Goal: Find contact information: Find contact information

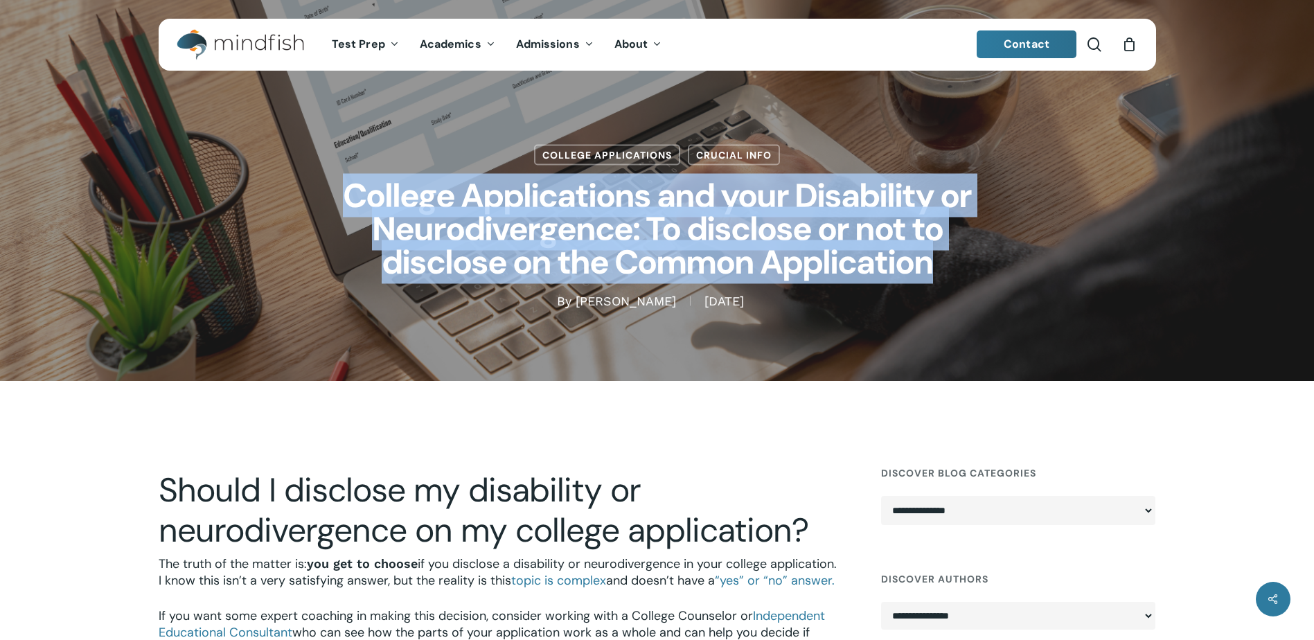
drag, startPoint x: 348, startPoint y: 186, endPoint x: 972, endPoint y: 263, distance: 628.0
click at [972, 263] on h1 "College Applications and your Disability or Neurodivergence: To disclose or not…" at bounding box center [657, 229] width 693 height 127
copy h1 "College Applications and your Disability or Neurodivergence: To disclose or not…"
click at [602, 301] on link "Hannah Brooks" at bounding box center [625, 301] width 100 height 15
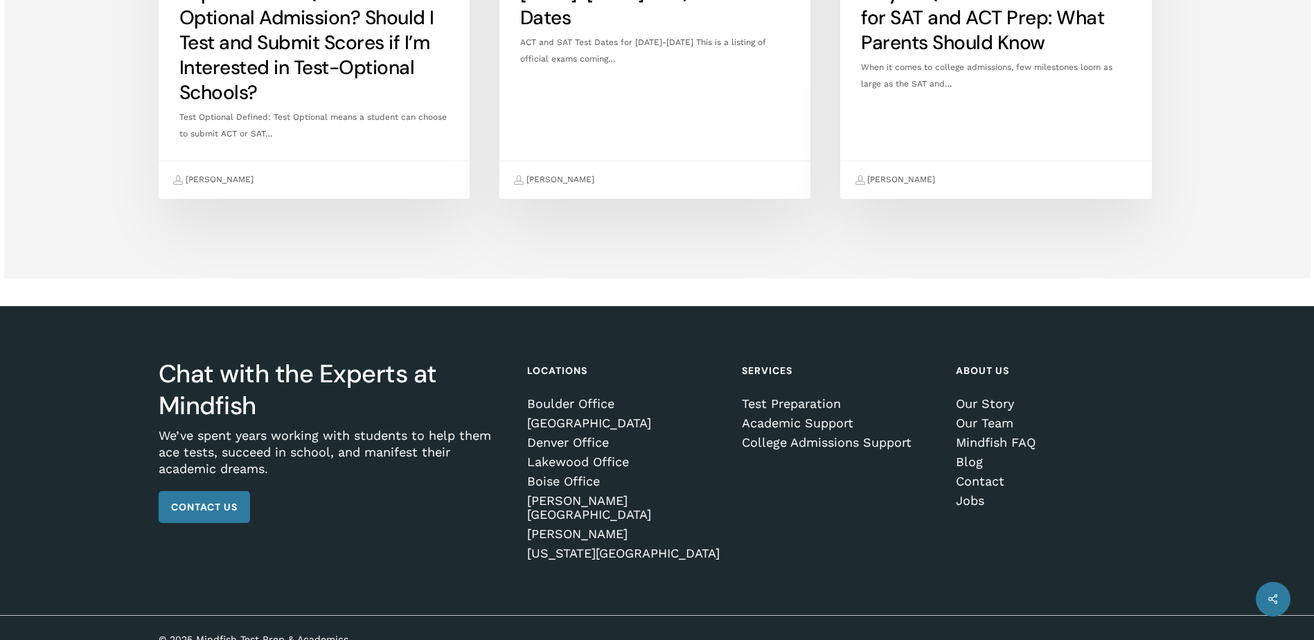
scroll to position [3502, 0]
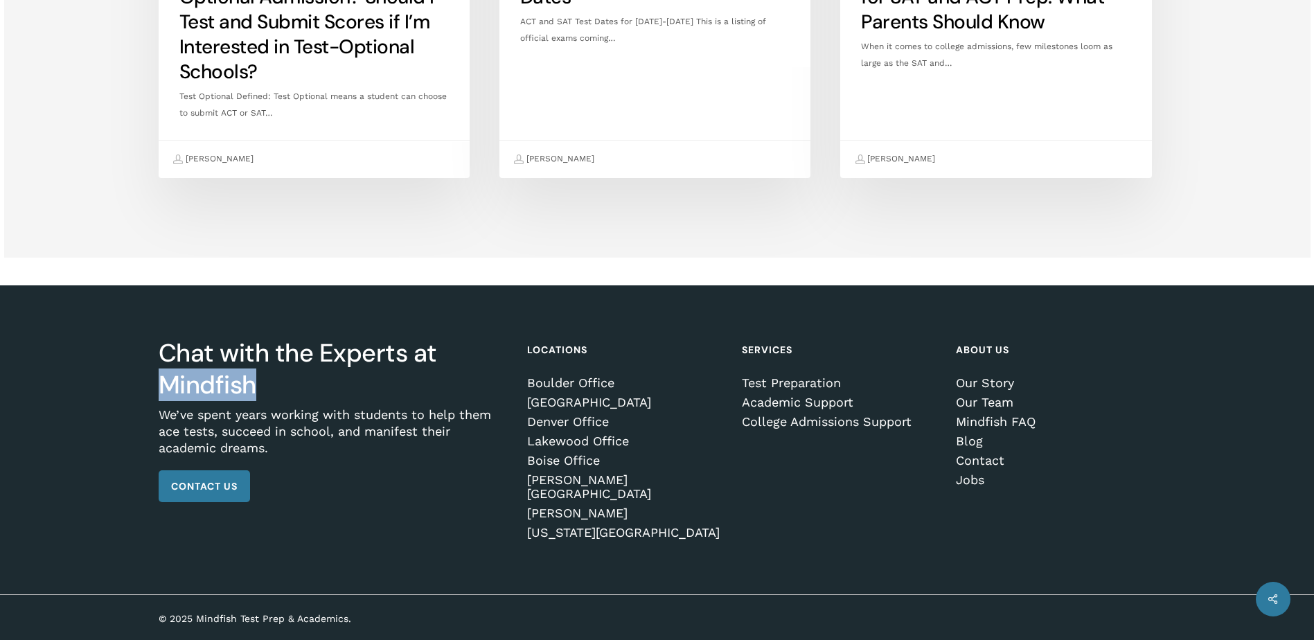
drag, startPoint x: 163, startPoint y: 393, endPoint x: 265, endPoint y: 400, distance: 102.7
click at [265, 400] on h3 "Chat with the Experts at Mindfish" at bounding box center [333, 369] width 349 height 64
drag, startPoint x: 265, startPoint y: 400, endPoint x: 217, endPoint y: 398, distance: 48.5
copy h3 "Mindfish"
click at [981, 467] on link "Contact" at bounding box center [1053, 461] width 195 height 14
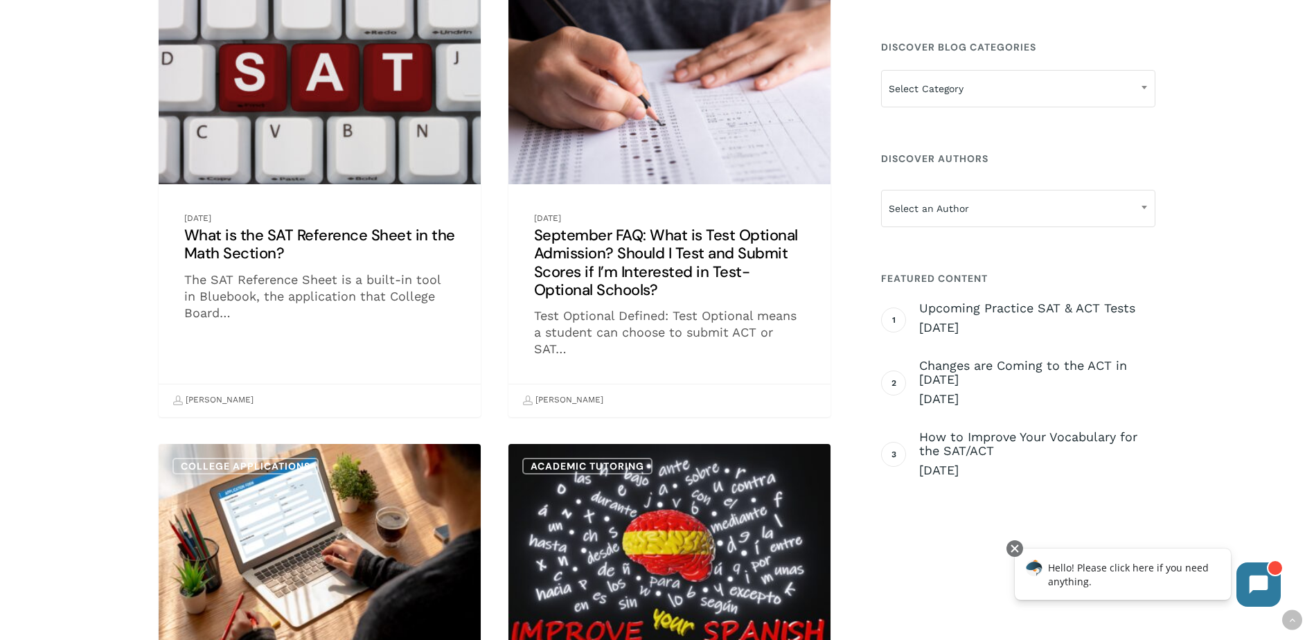
scroll to position [554, 0]
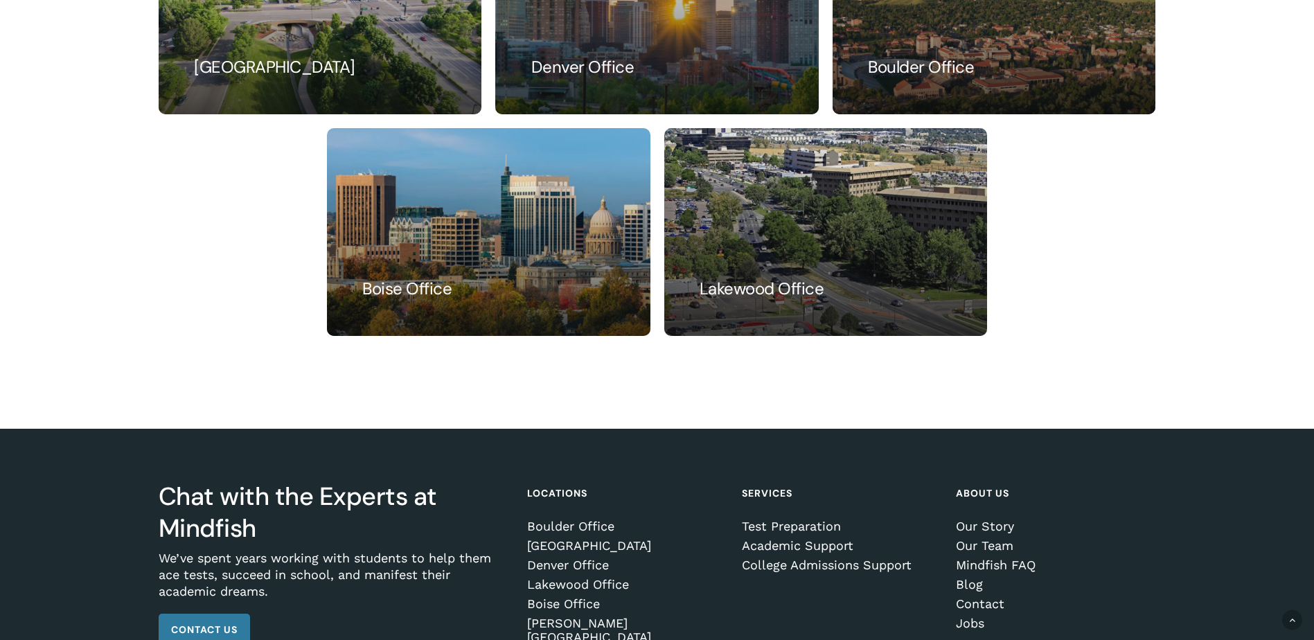
scroll to position [900, 0]
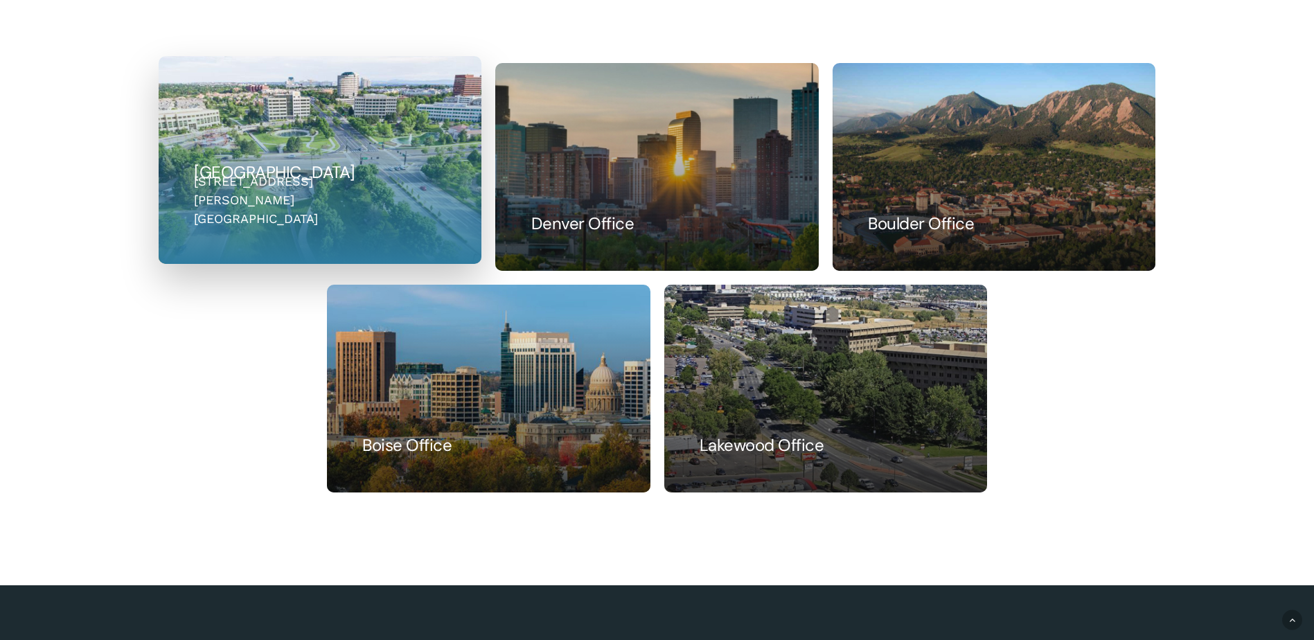
click at [307, 192] on link at bounding box center [319, 160] width 321 height 206
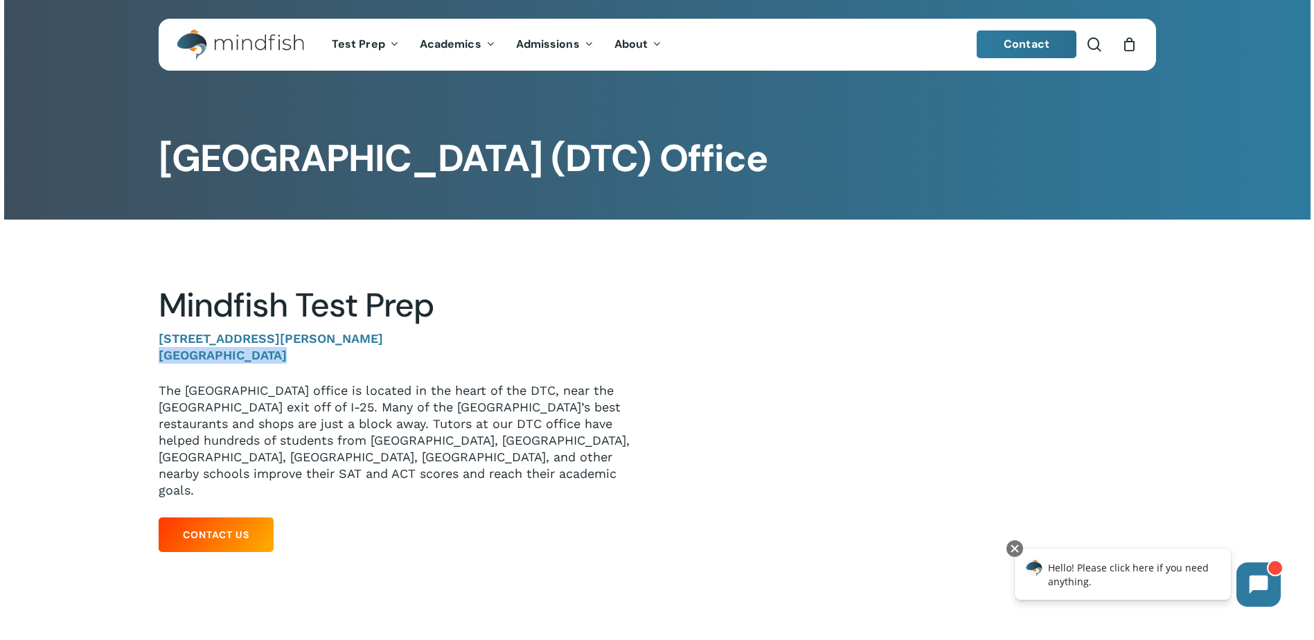
drag, startPoint x: 160, startPoint y: 357, endPoint x: 271, endPoint y: 357, distance: 110.8
click at [272, 357] on strong "[GEOGRAPHIC_DATA]" at bounding box center [223, 355] width 128 height 15
drag, startPoint x: 271, startPoint y: 357, endPoint x: 246, endPoint y: 360, distance: 25.1
copy strong "[GEOGRAPHIC_DATA]"
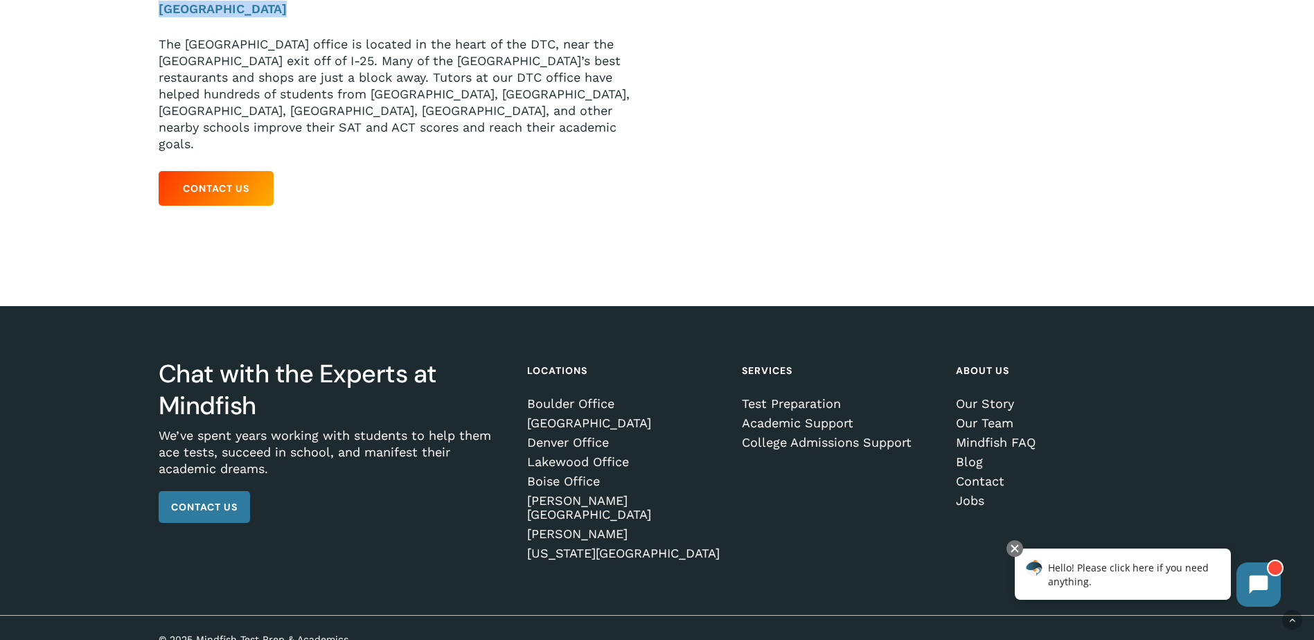
scroll to position [355, 0]
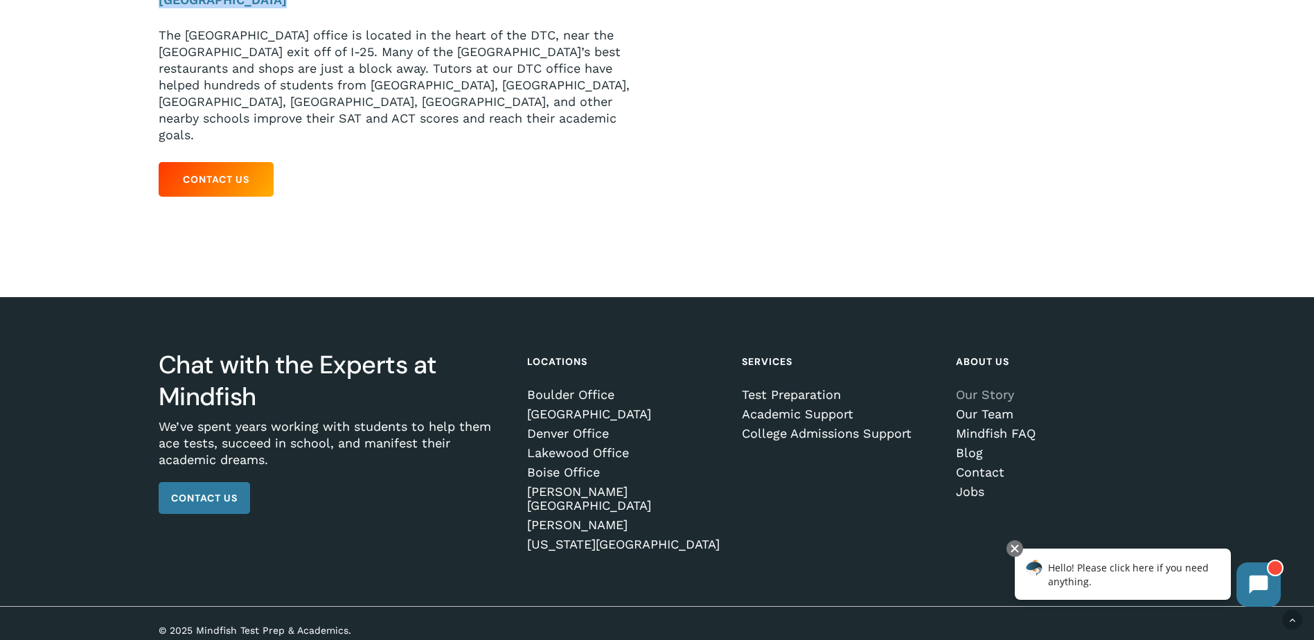
click at [980, 396] on link "Our Story" at bounding box center [1053, 395] width 195 height 14
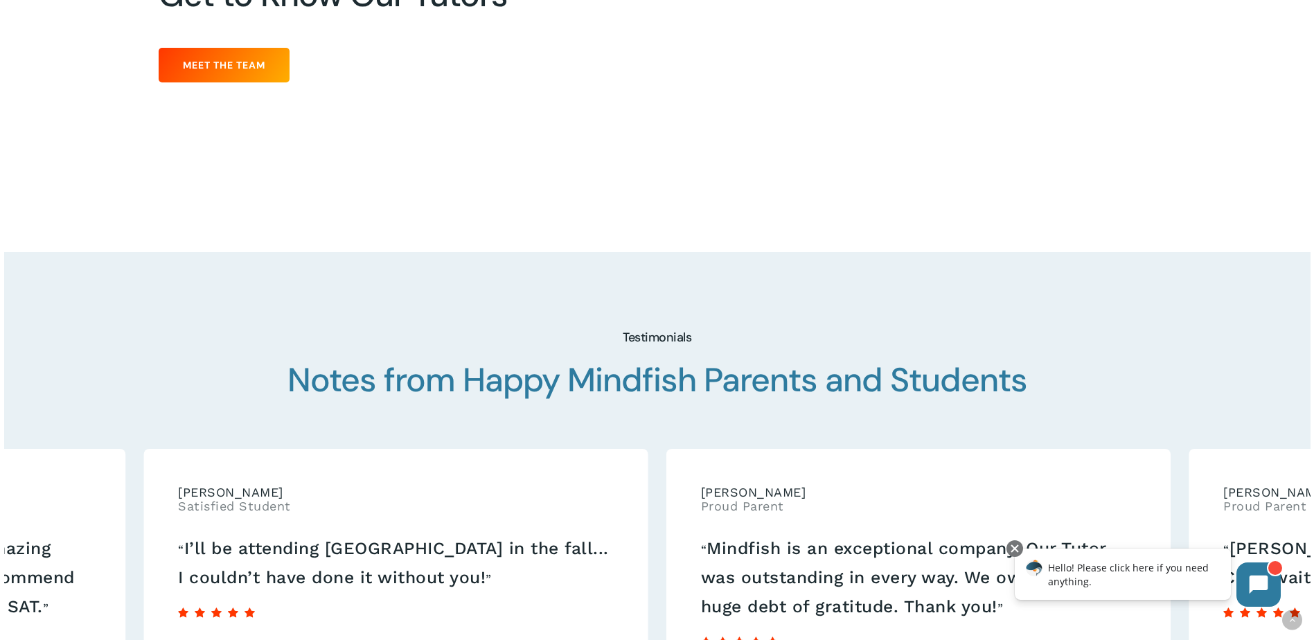
scroll to position [2216, 0]
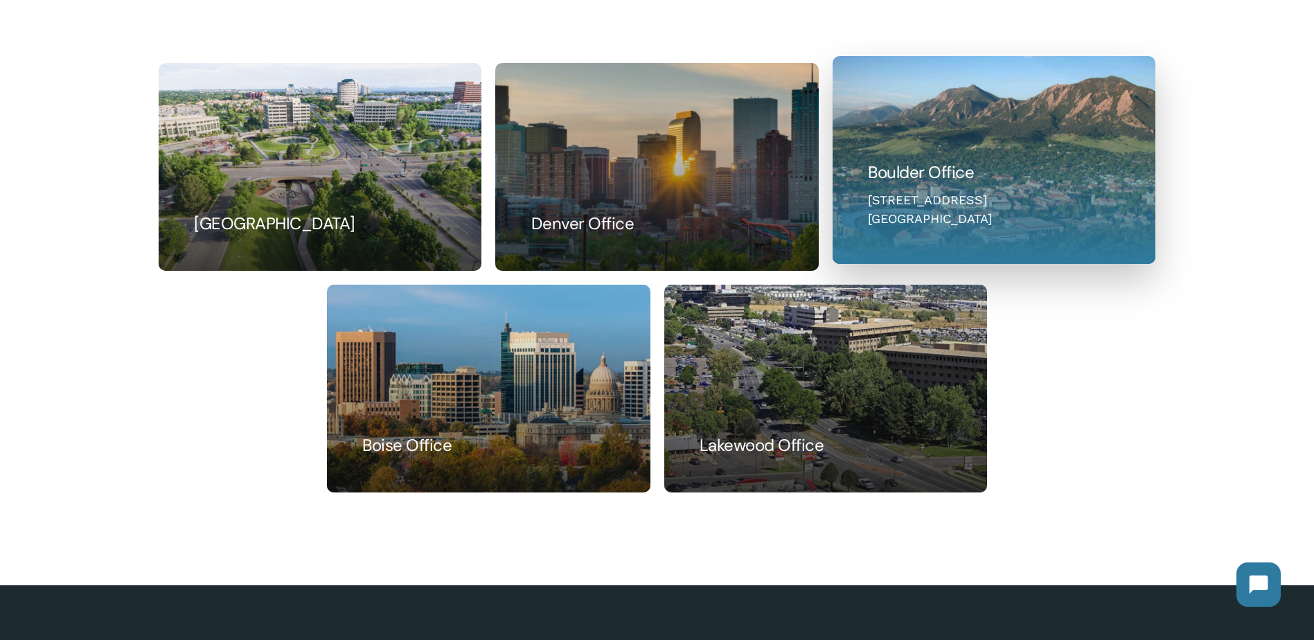
click at [949, 231] on link at bounding box center [993, 160] width 321 height 206
click at [947, 195] on link at bounding box center [993, 160] width 321 height 206
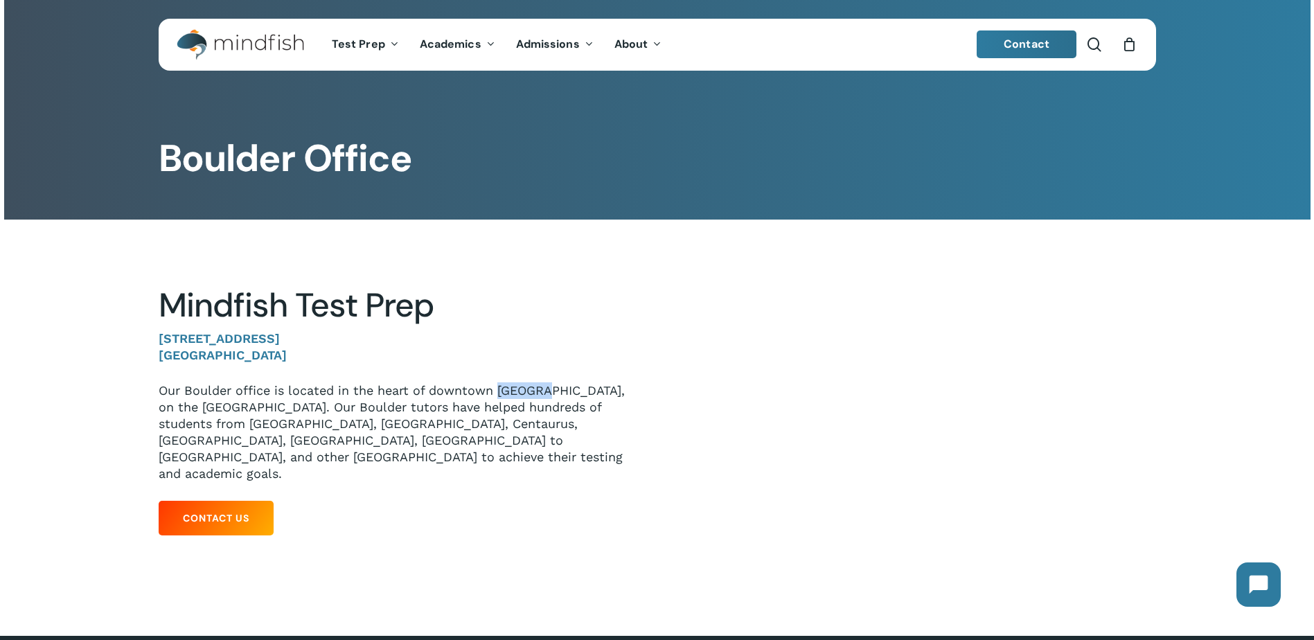
drag, startPoint x: 499, startPoint y: 388, endPoint x: 546, endPoint y: 389, distance: 47.1
click at [546, 389] on p "Our Boulder office is located in the heart of downtown [GEOGRAPHIC_DATA], on th…" at bounding box center [398, 432] width 478 height 100
drag, startPoint x: 546, startPoint y: 389, endPoint x: 535, endPoint y: 391, distance: 11.3
copy p "Boulder"
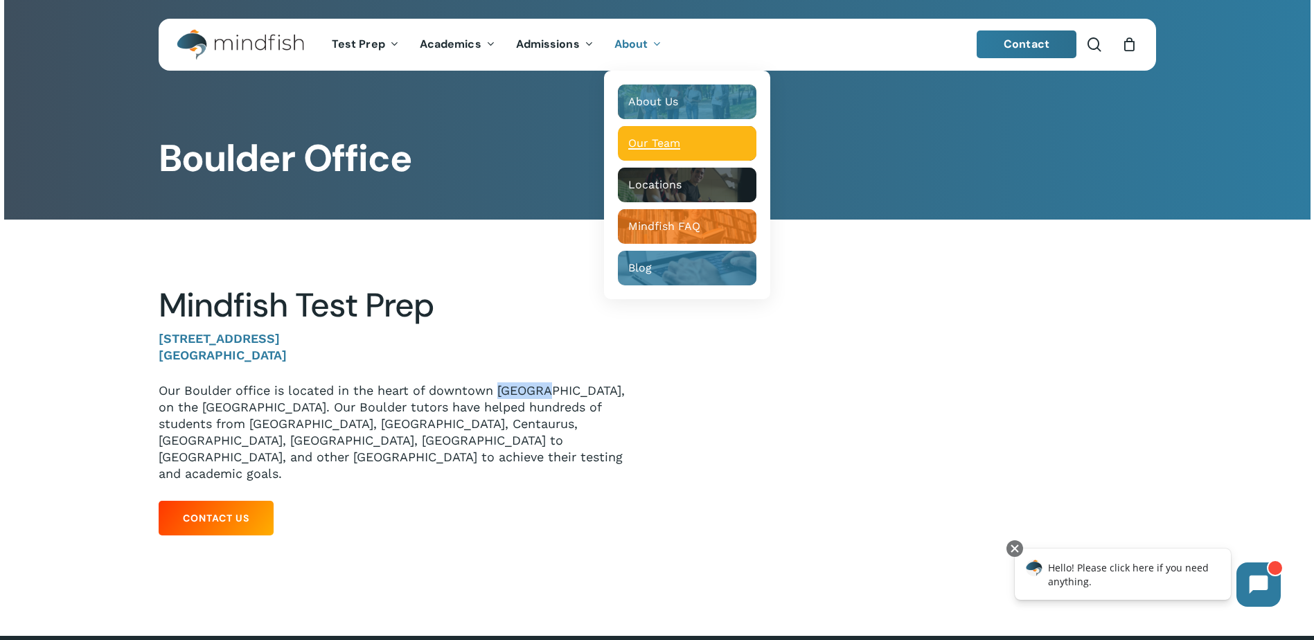
click at [633, 142] on span "Our Team" at bounding box center [654, 142] width 52 height 13
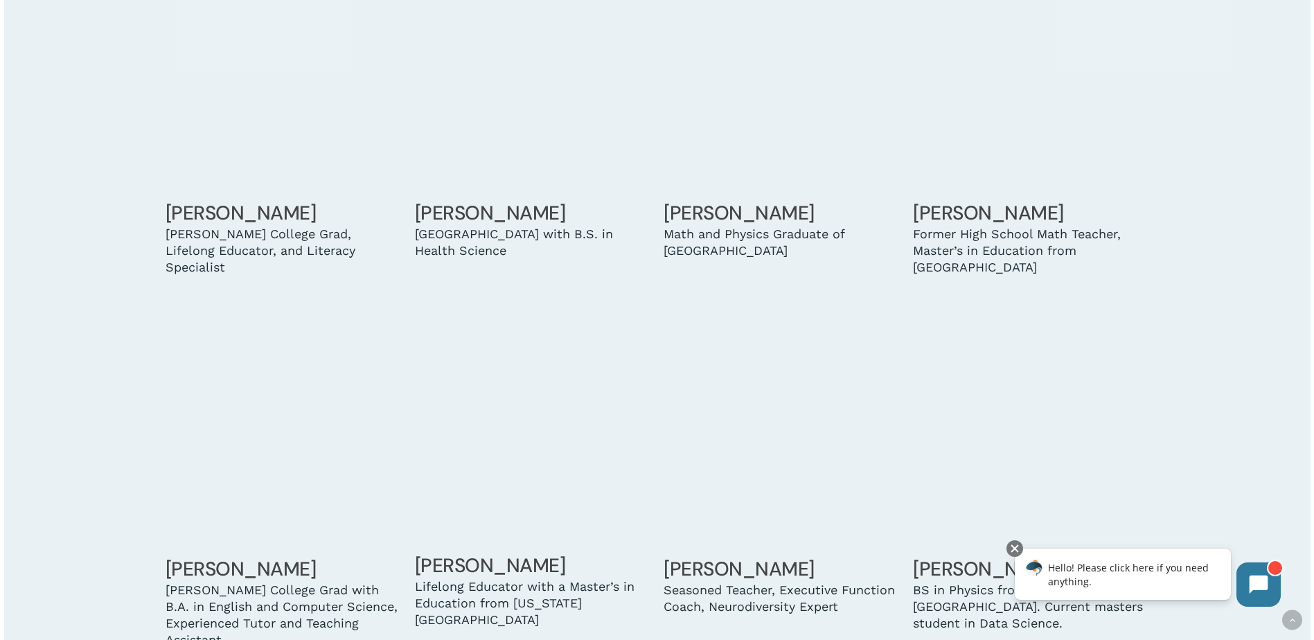
scroll to position [1870, 0]
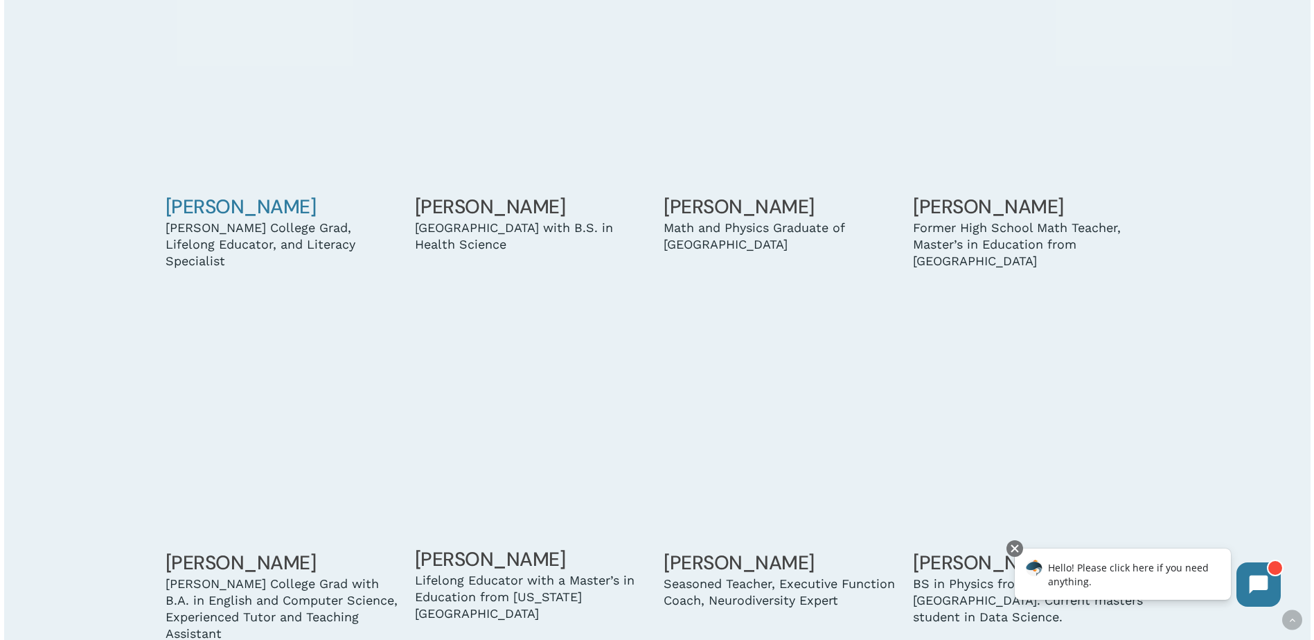
click at [209, 211] on link "[PERSON_NAME]" at bounding box center [241, 207] width 151 height 26
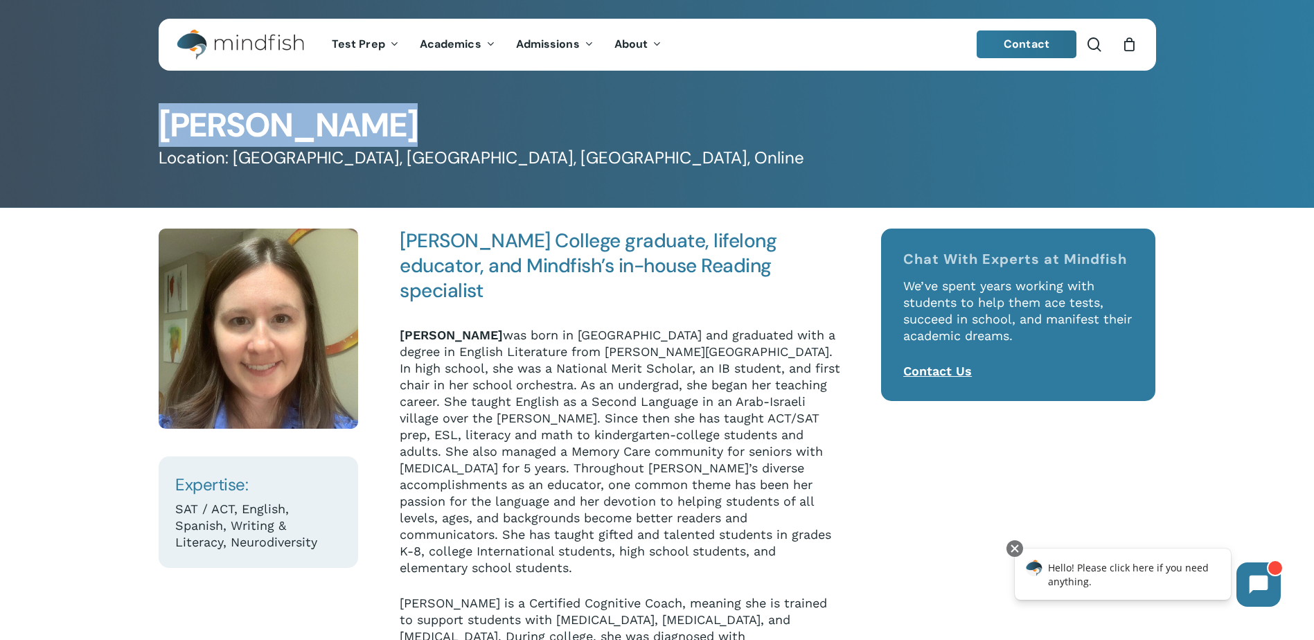
drag, startPoint x: 159, startPoint y: 118, endPoint x: 404, endPoint y: 121, distance: 245.9
click at [406, 120] on h1 "[PERSON_NAME]" at bounding box center [657, 125] width 997 height 33
drag, startPoint x: 404, startPoint y: 121, endPoint x: 307, endPoint y: 127, distance: 97.8
copy h1 "Hannah Brooks"
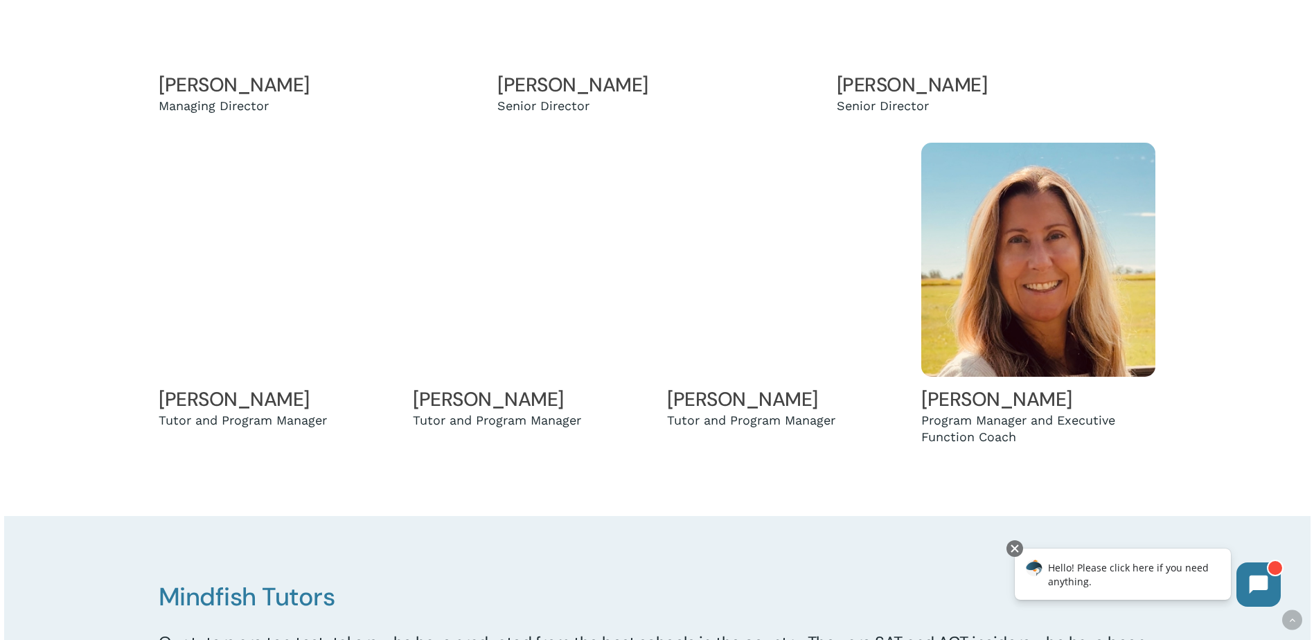
scroll to position [416, 0]
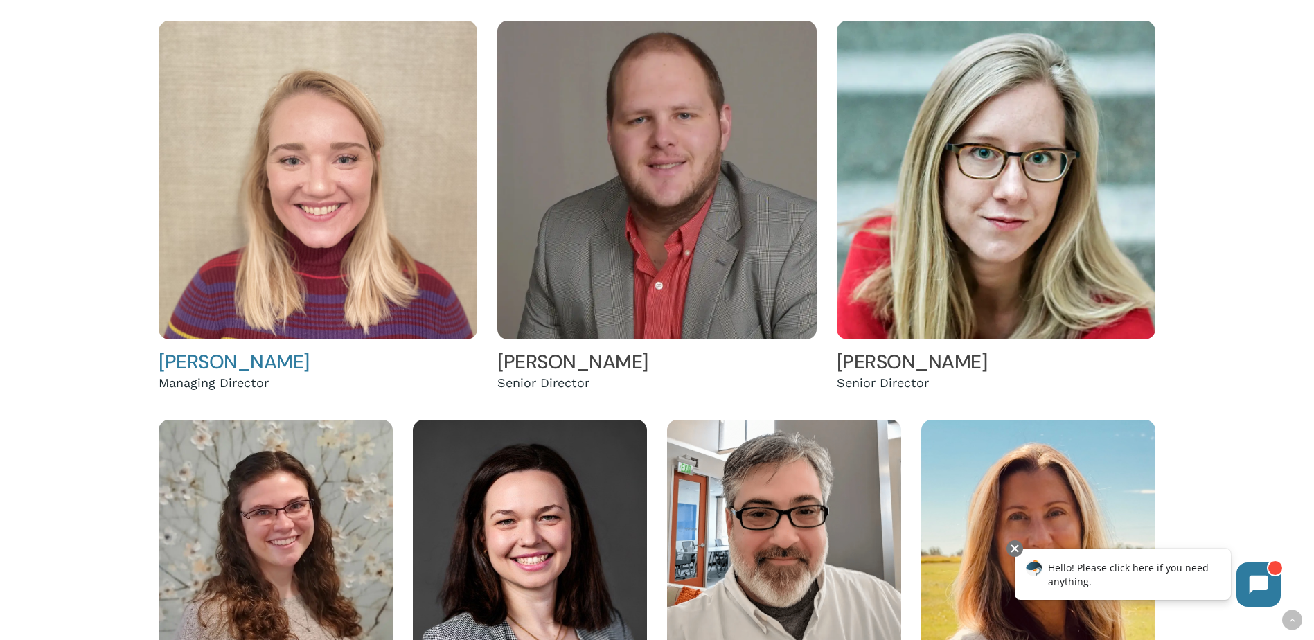
click at [268, 195] on img at bounding box center [318, 180] width 319 height 319
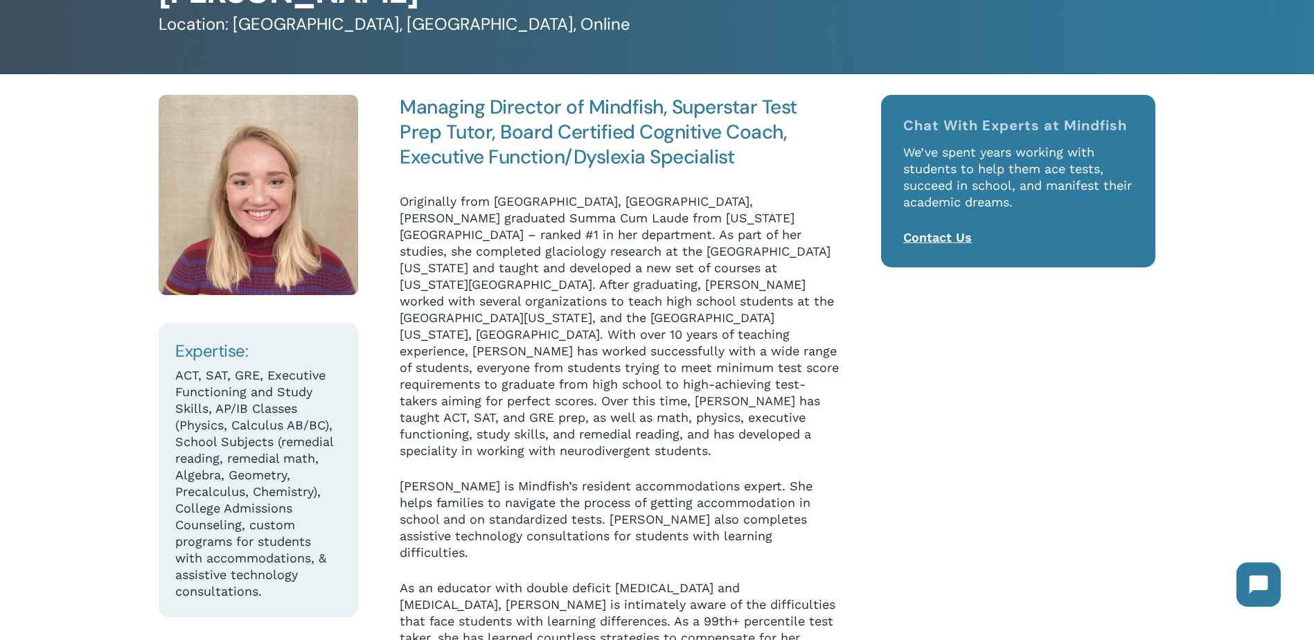
scroll to position [139, 0]
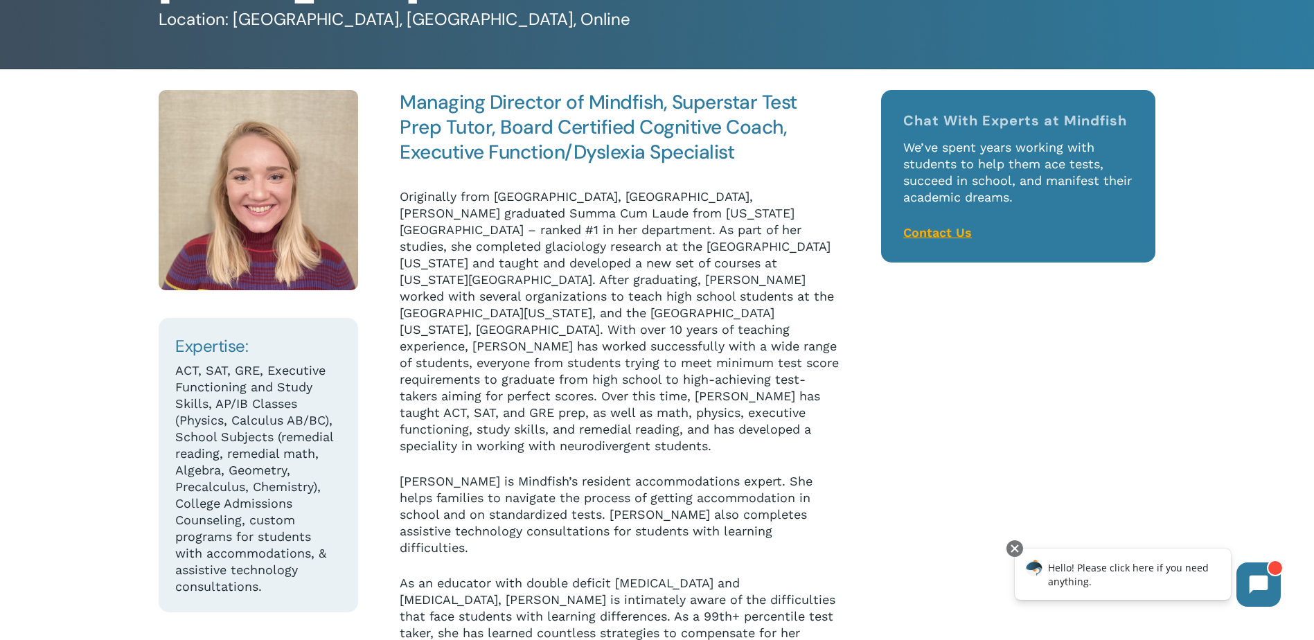
click at [949, 233] on link "Contact Us" at bounding box center [937, 232] width 69 height 15
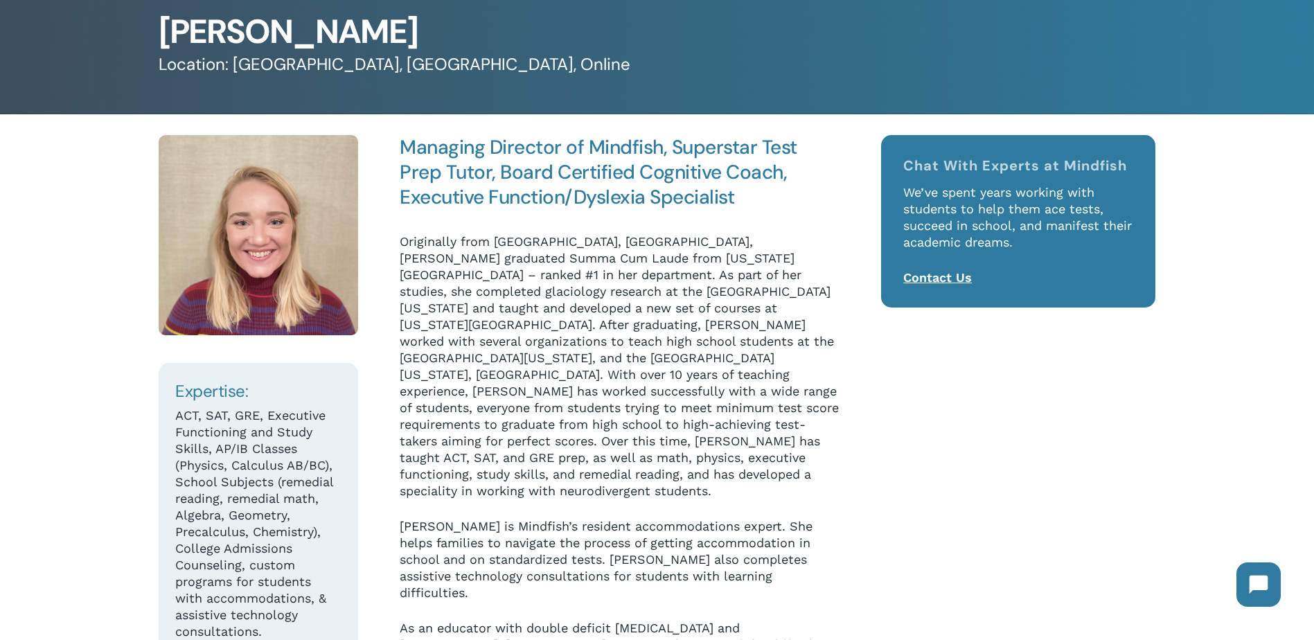
scroll to position [69, 0]
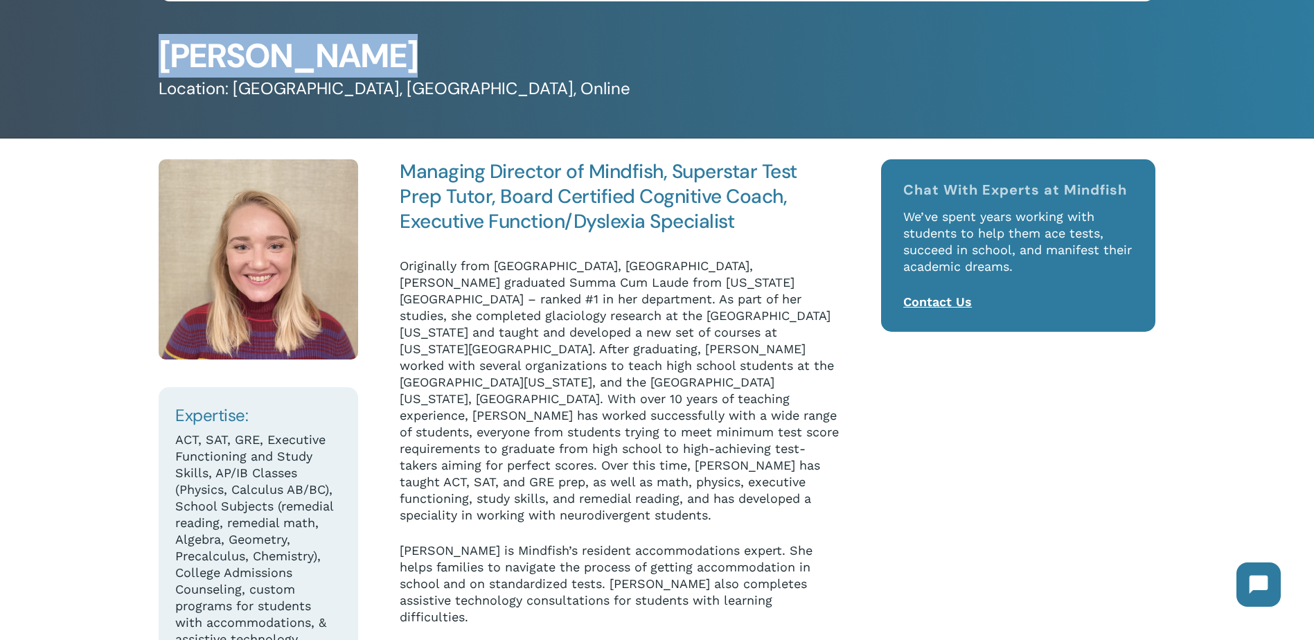
drag, startPoint x: 161, startPoint y: 51, endPoint x: 382, endPoint y: 51, distance: 220.9
click at [382, 51] on h1 "[PERSON_NAME]" at bounding box center [657, 55] width 997 height 33
drag, startPoint x: 381, startPoint y: 51, endPoint x: 275, endPoint y: 51, distance: 106.0
copy h1 "[PERSON_NAME]"
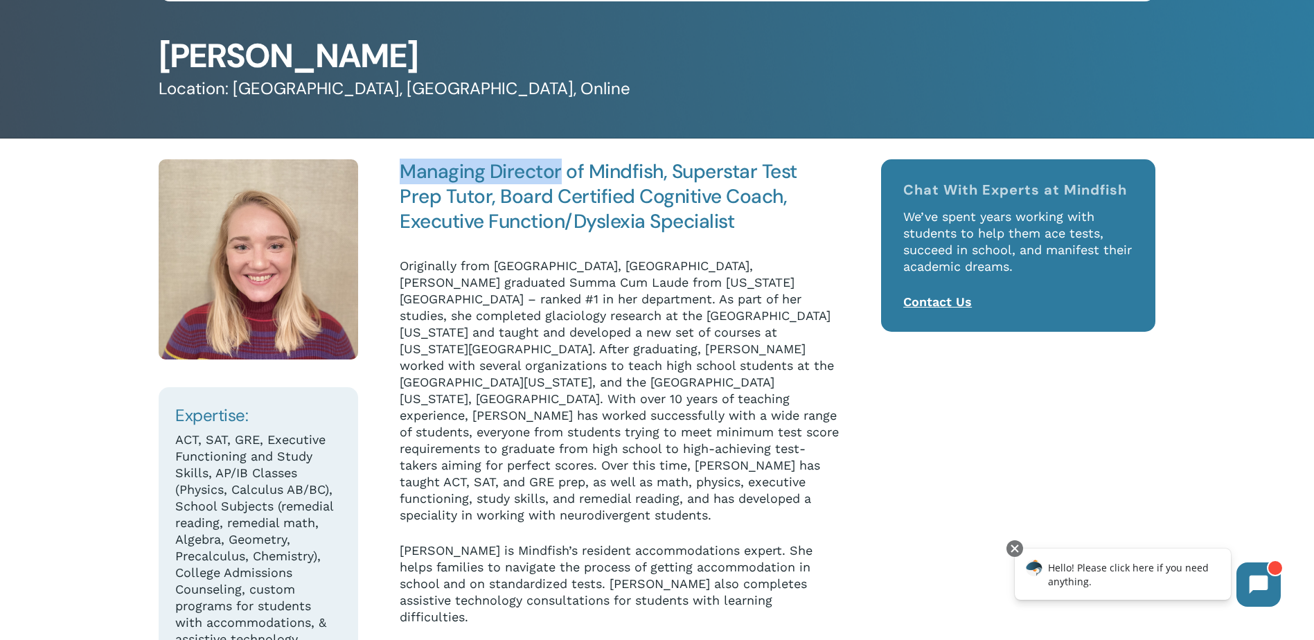
drag, startPoint x: 402, startPoint y: 168, endPoint x: 562, endPoint y: 168, distance: 160.7
click at [563, 166] on h4 "Managing Director of Mindfish, Superstar Test Prep Tutor, Board Certified Cogni…" at bounding box center [621, 196] width 442 height 75
drag, startPoint x: 562, startPoint y: 168, endPoint x: 529, endPoint y: 170, distance: 33.3
copy h4 "Managing Director"
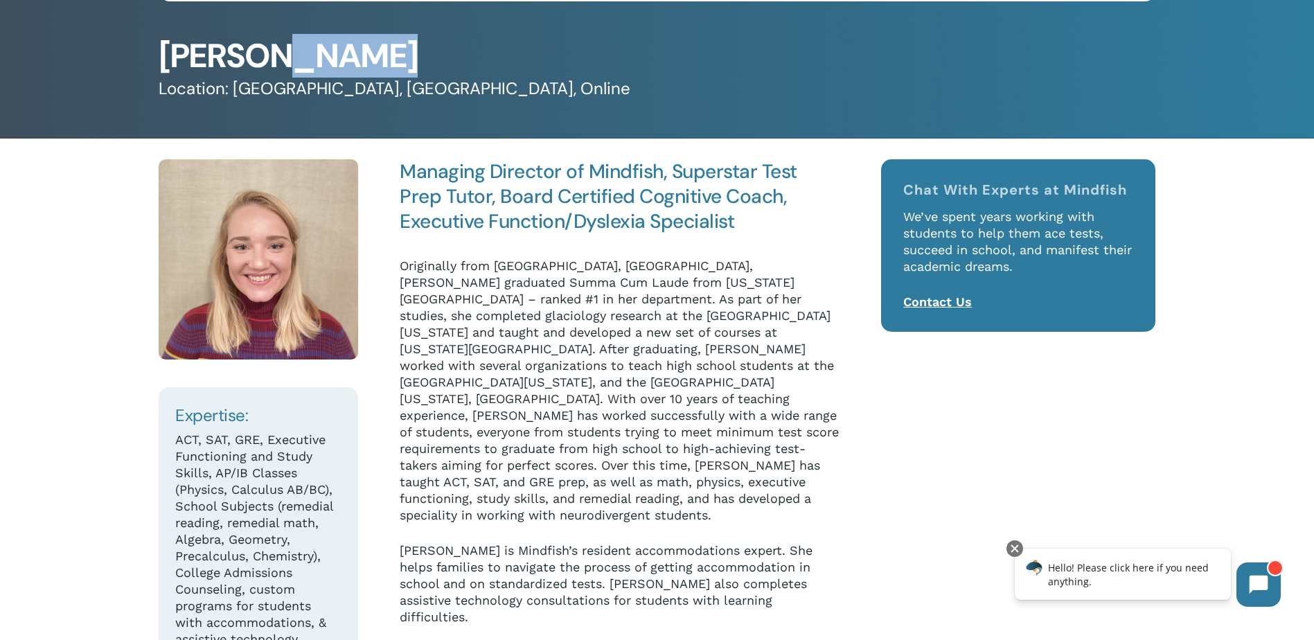
drag, startPoint x: 259, startPoint y: 52, endPoint x: 361, endPoint y: 48, distance: 102.6
click at [361, 48] on h1 "[PERSON_NAME]" at bounding box center [657, 55] width 997 height 33
drag, startPoint x: 361, startPoint y: 48, endPoint x: 313, endPoint y: 53, distance: 48.7
copy h1 "Andler"
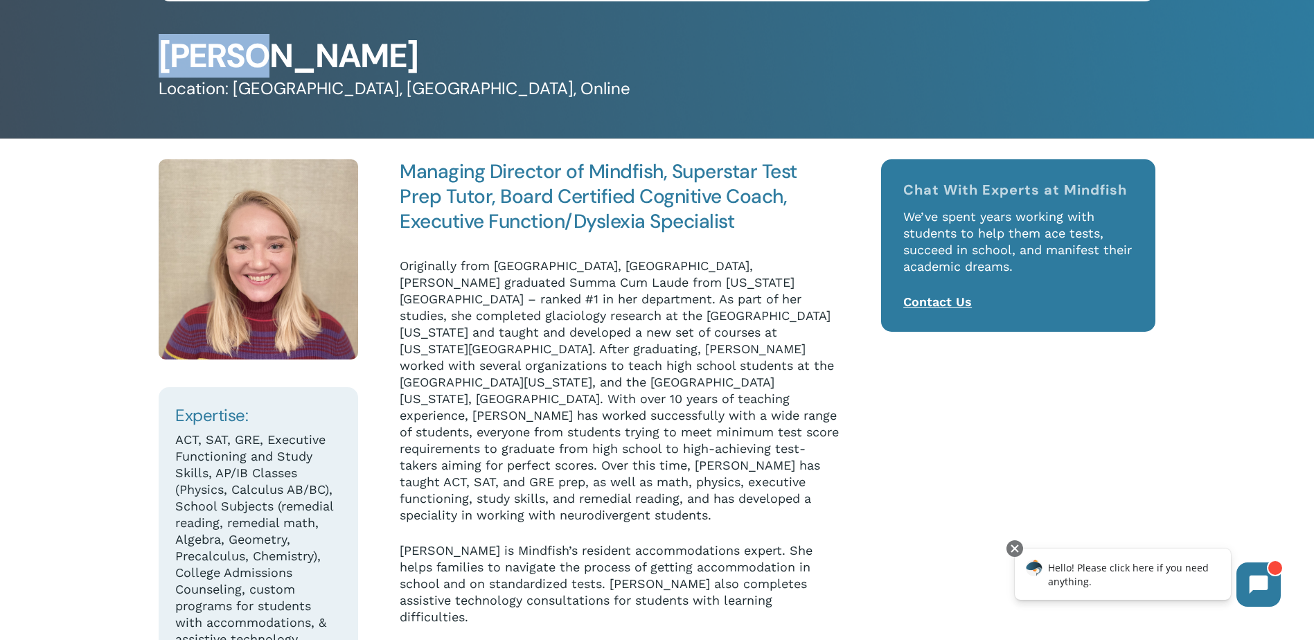
drag, startPoint x: 158, startPoint y: 53, endPoint x: 248, endPoint y: 55, distance: 90.1
click at [248, 55] on h1 "[PERSON_NAME]" at bounding box center [657, 55] width 997 height 33
drag, startPoint x: 248, startPoint y: 55, endPoint x: 220, endPoint y: 58, distance: 28.6
copy h1 "Hailey"
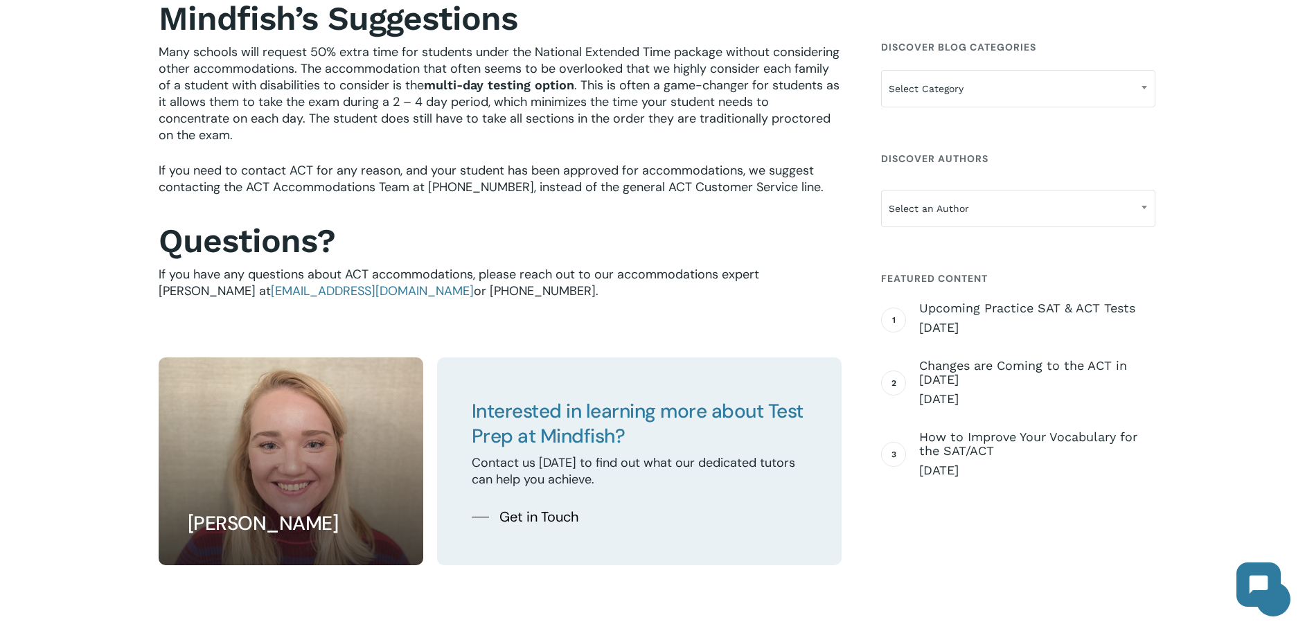
scroll to position [2839, 0]
